Goal: Task Accomplishment & Management: Complete application form

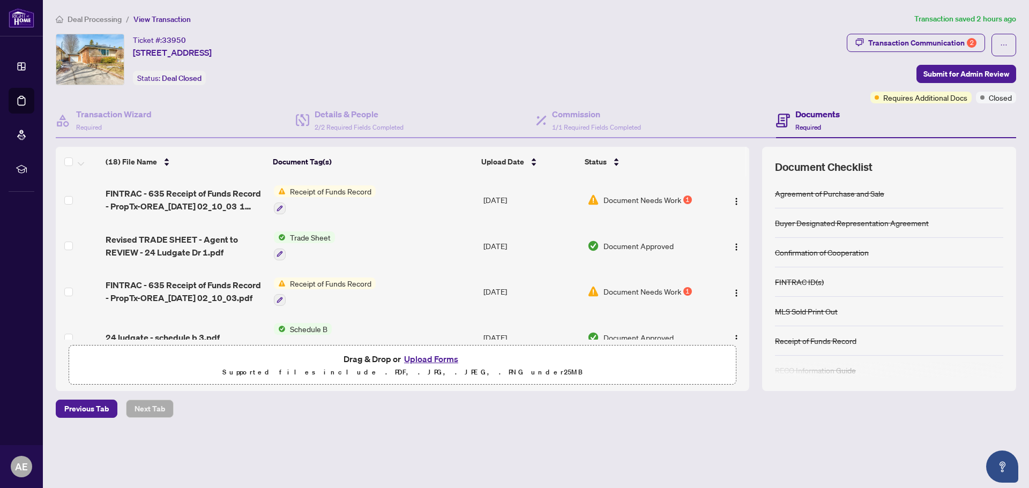
click at [336, 187] on span "Receipt of Funds Record" at bounding box center [331, 191] width 90 height 12
click at [326, 246] on span "Receipt of Funds Record" at bounding box center [321, 244] width 90 height 12
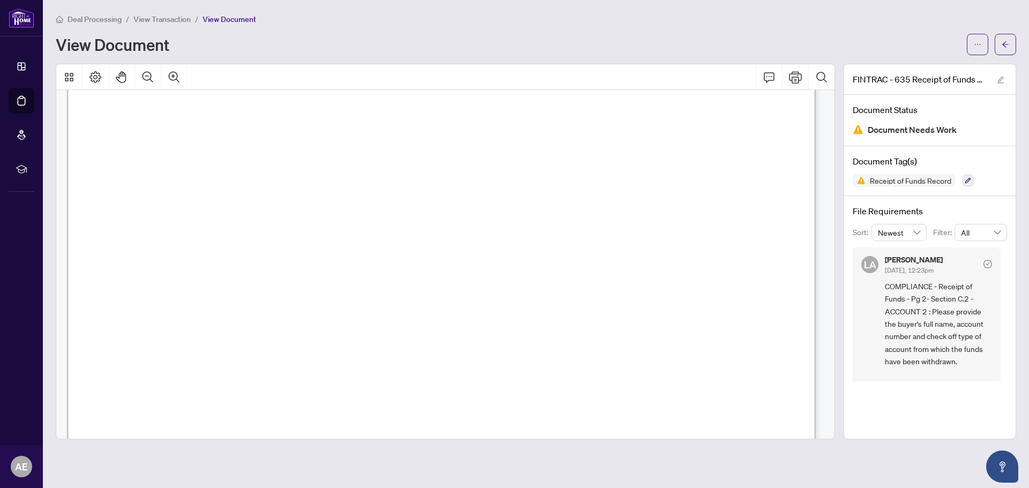
scroll to position [1071, 0]
drag, startPoint x: 923, startPoint y: 327, endPoint x: 947, endPoint y: 329, distance: 23.7
click at [947, 329] on span "COMPLIANCE - Receipt of Funds - Pg 2- Section C.2 - ACCOUNT 2 : Please provide …" at bounding box center [938, 367] width 107 height 175
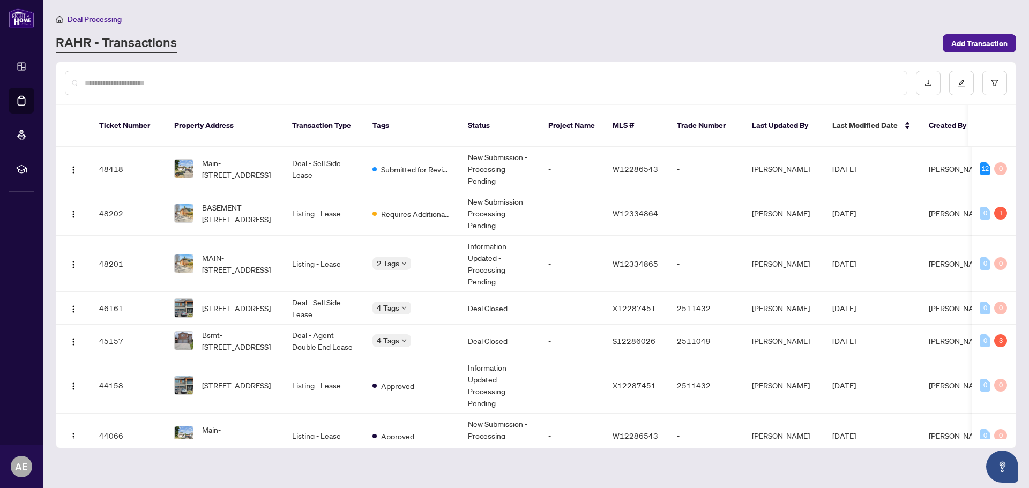
click at [164, 78] on input "text" at bounding box center [491, 83] width 813 height 12
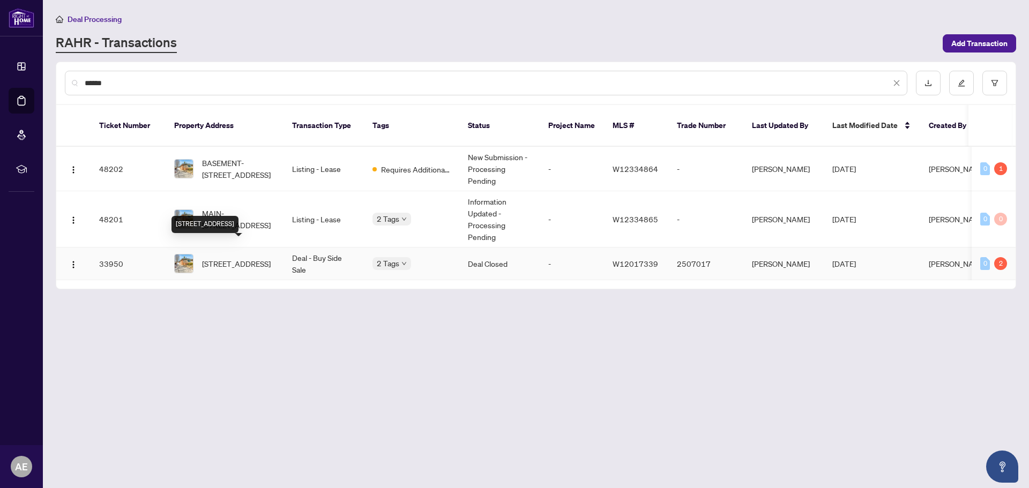
type input "******"
click at [256, 258] on span "[STREET_ADDRESS]" at bounding box center [236, 264] width 69 height 12
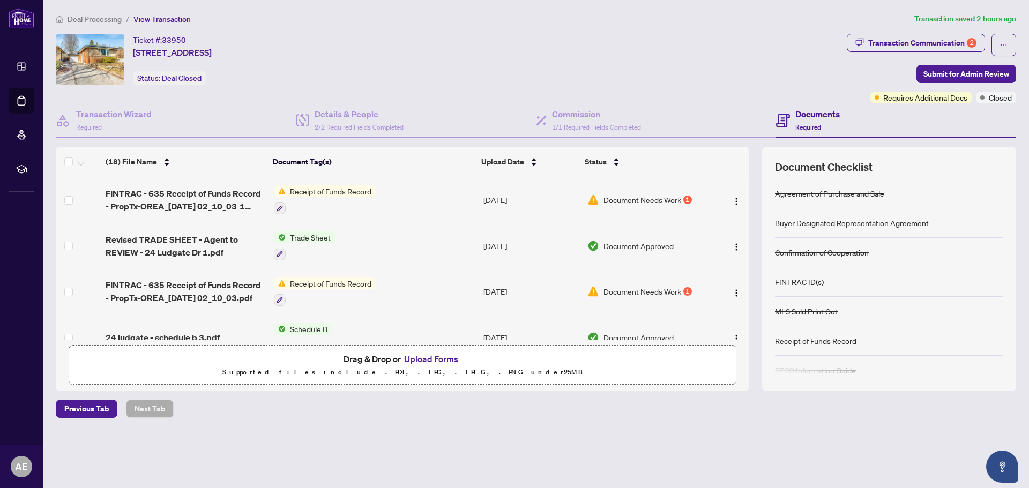
click at [448, 355] on button "Upload Forms" at bounding box center [431, 359] width 61 height 14
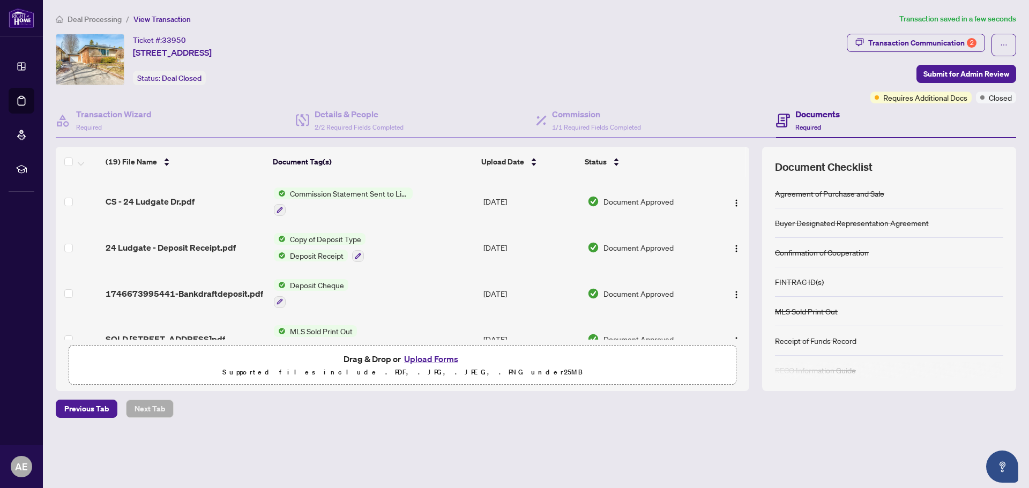
scroll to position [492, 0]
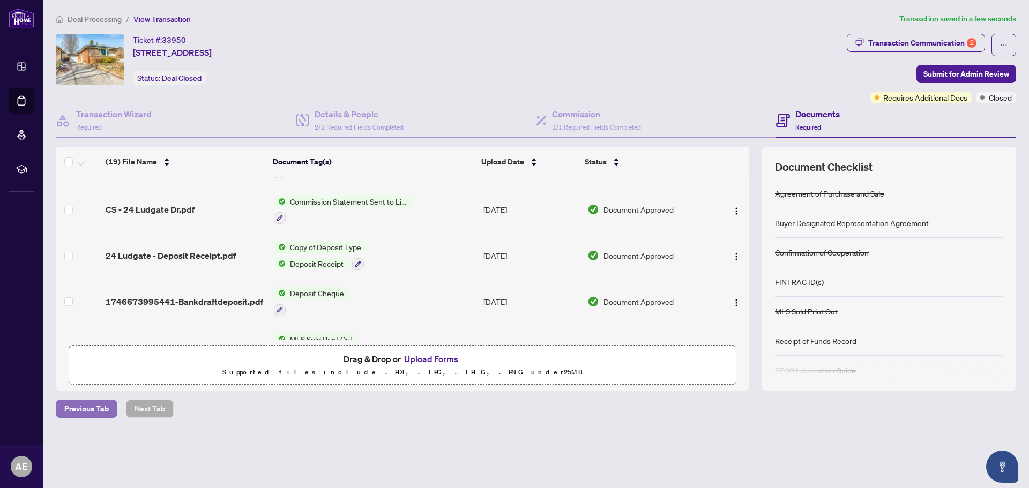
click at [65, 407] on span "Previous Tab" at bounding box center [86, 408] width 44 height 17
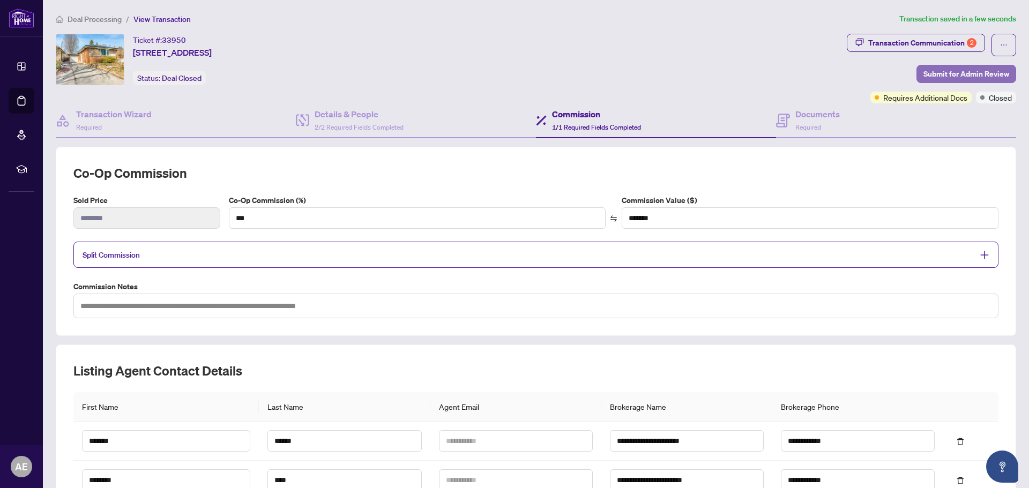
click at [949, 72] on span "Submit for Admin Review" at bounding box center [966, 73] width 86 height 17
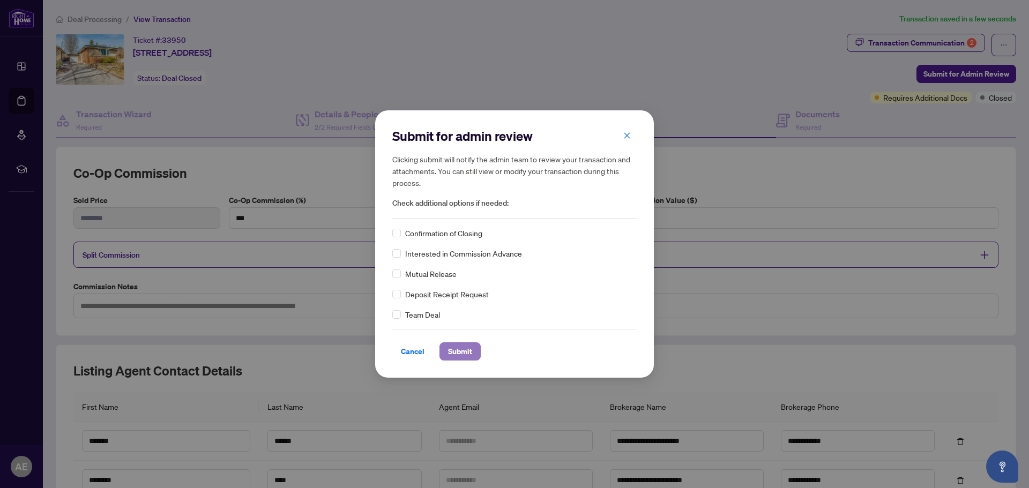
click at [471, 353] on span "Submit" at bounding box center [460, 351] width 24 height 17
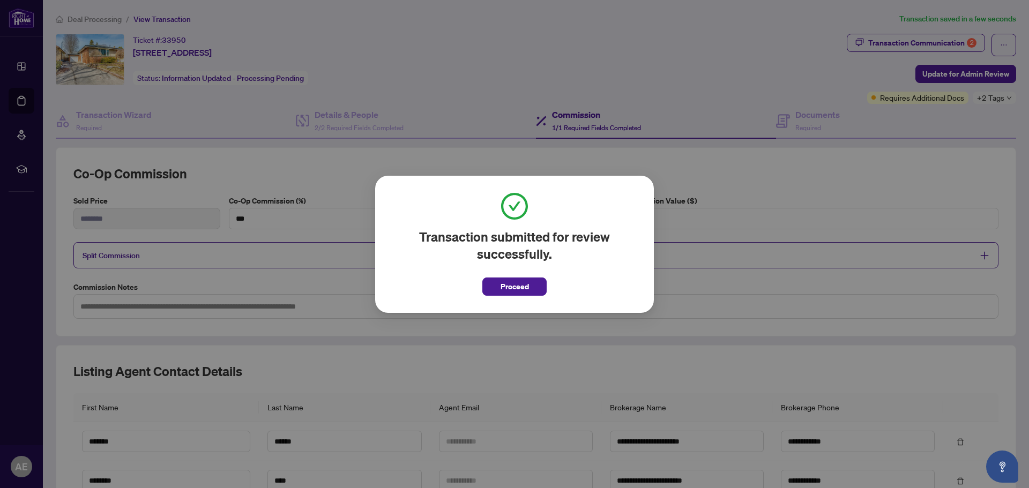
drag, startPoint x: 506, startPoint y: 283, endPoint x: 509, endPoint y: 289, distance: 7.0
click at [509, 288] on span "Proceed" at bounding box center [514, 286] width 28 height 17
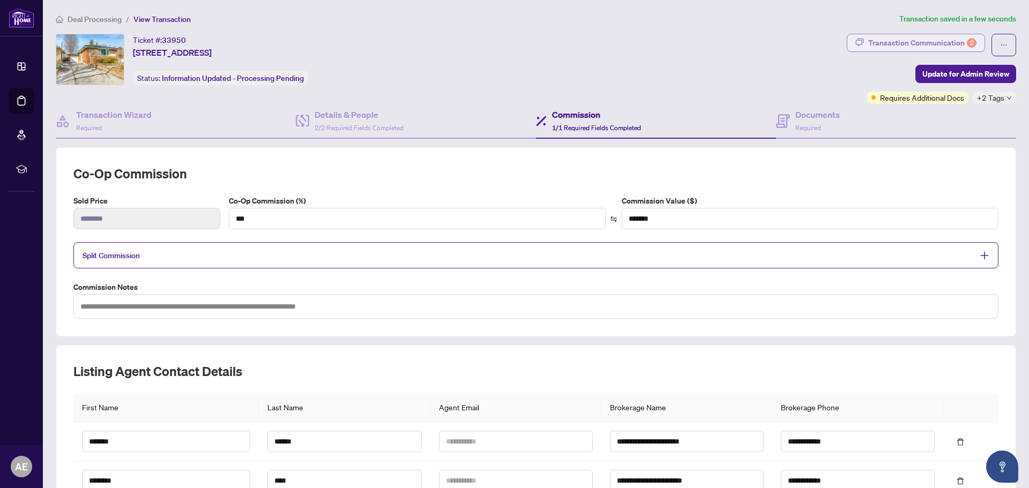
click at [887, 42] on div "Transaction Communication 2" at bounding box center [922, 42] width 108 height 17
type textarea "**********"
